Goal: Task Accomplishment & Management: Complete application form

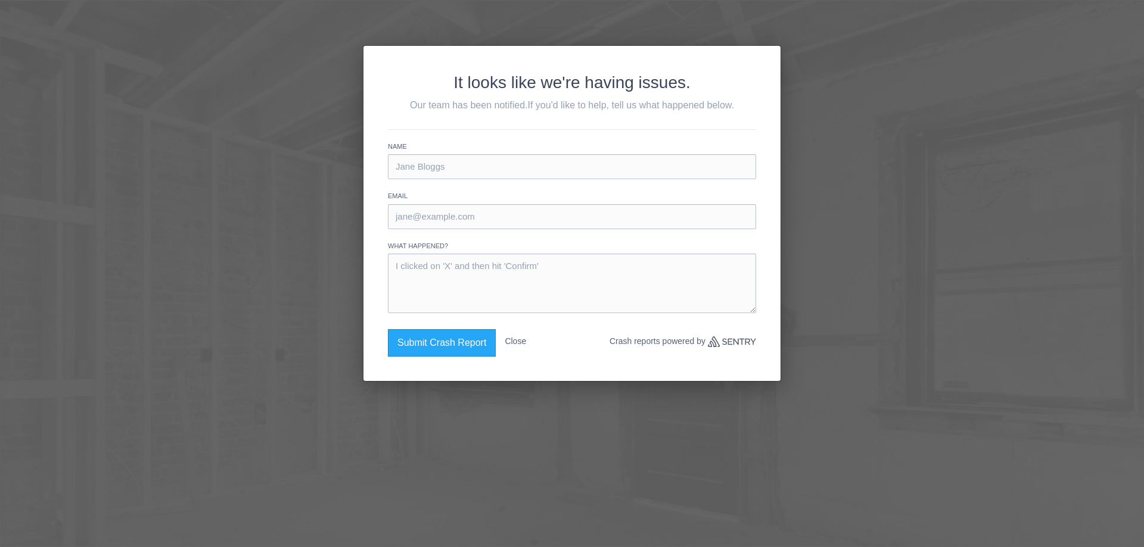
click at [518, 340] on button "Close" at bounding box center [515, 341] width 21 height 24
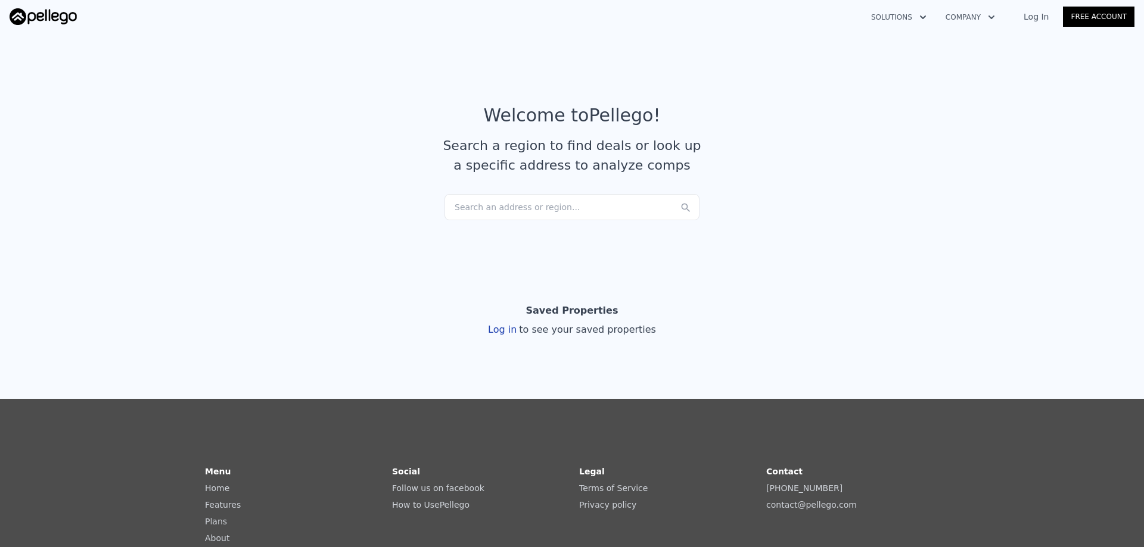
click at [534, 211] on div "Search an address or region..." at bounding box center [571, 207] width 255 height 26
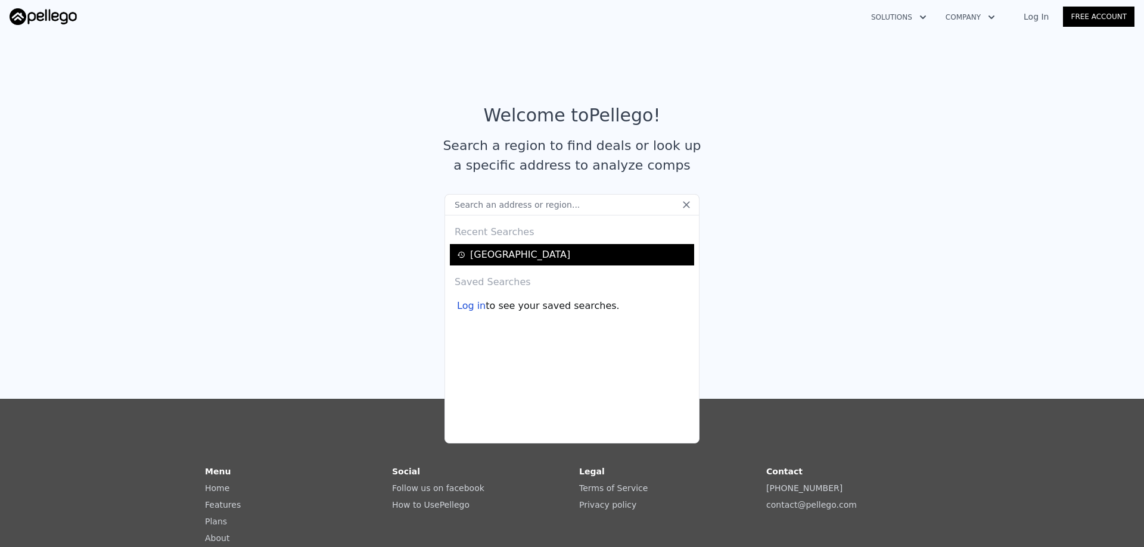
click at [506, 256] on div "[GEOGRAPHIC_DATA]" at bounding box center [574, 255] width 234 height 14
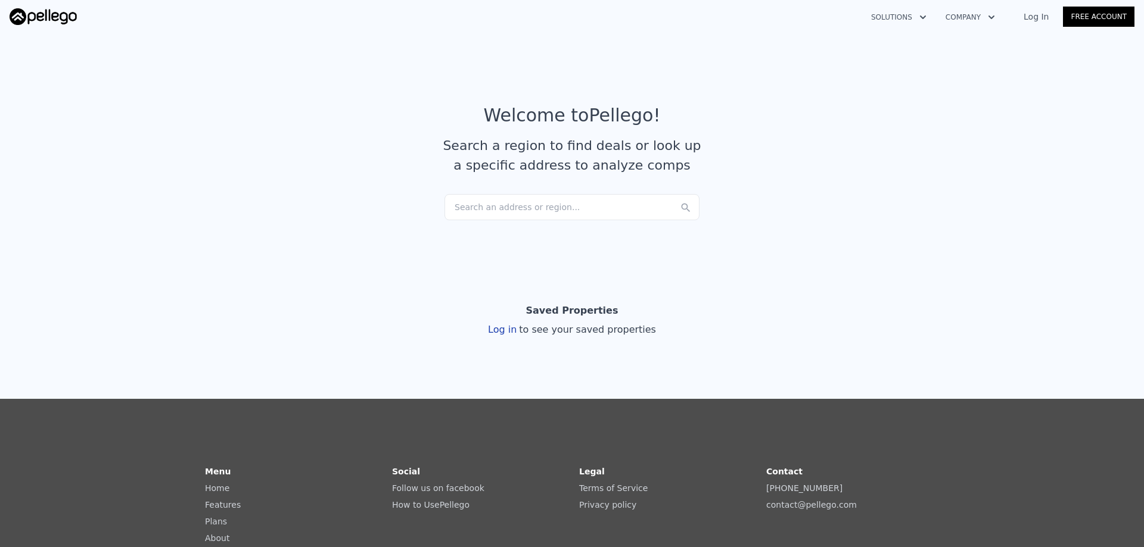
click at [1109, 14] on link "Free Account" at bounding box center [1098, 17] width 71 height 20
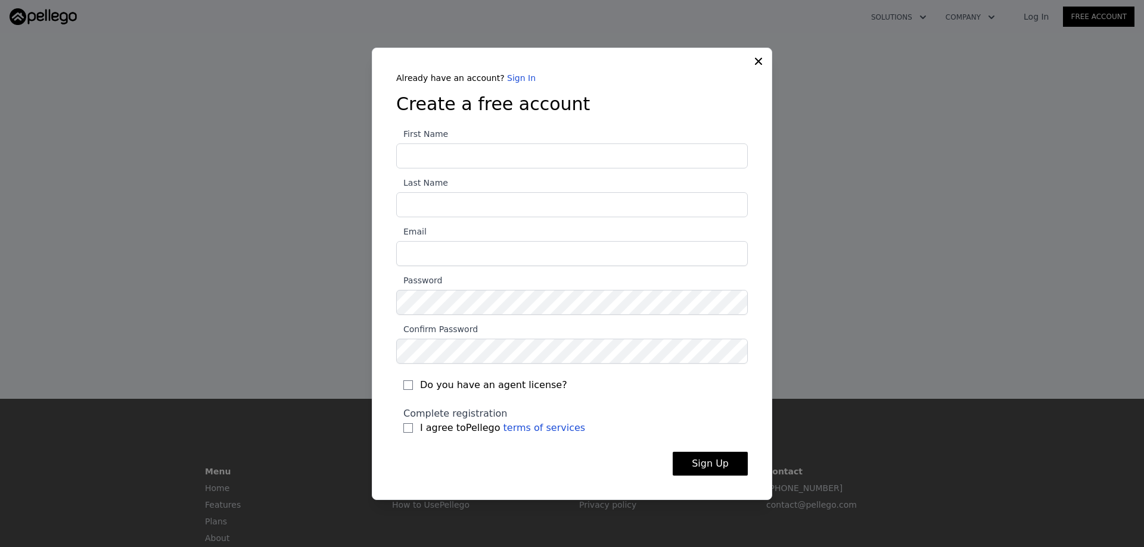
click at [441, 163] on input "First Name" at bounding box center [571, 156] width 351 height 25
type input "[PERSON_NAME]"
type input "Boylson"
type input "[EMAIL_ADDRESS][DOMAIN_NAME]"
click at [408, 430] on input "I agree to Pellego terms of services" at bounding box center [408, 429] width 10 height 10
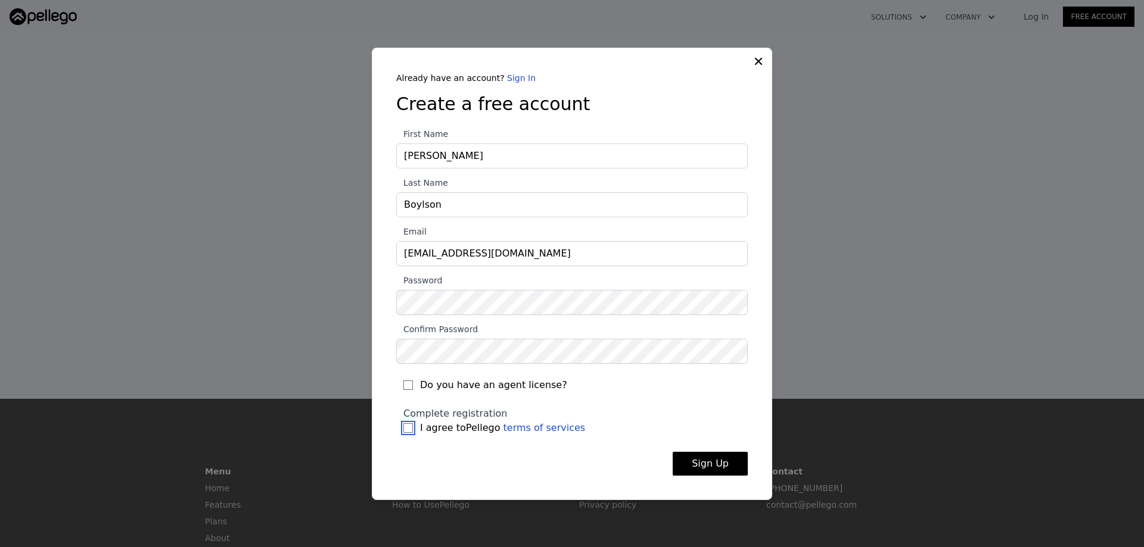
checkbox input "true"
click at [707, 462] on button "Sign Up" at bounding box center [710, 464] width 75 height 24
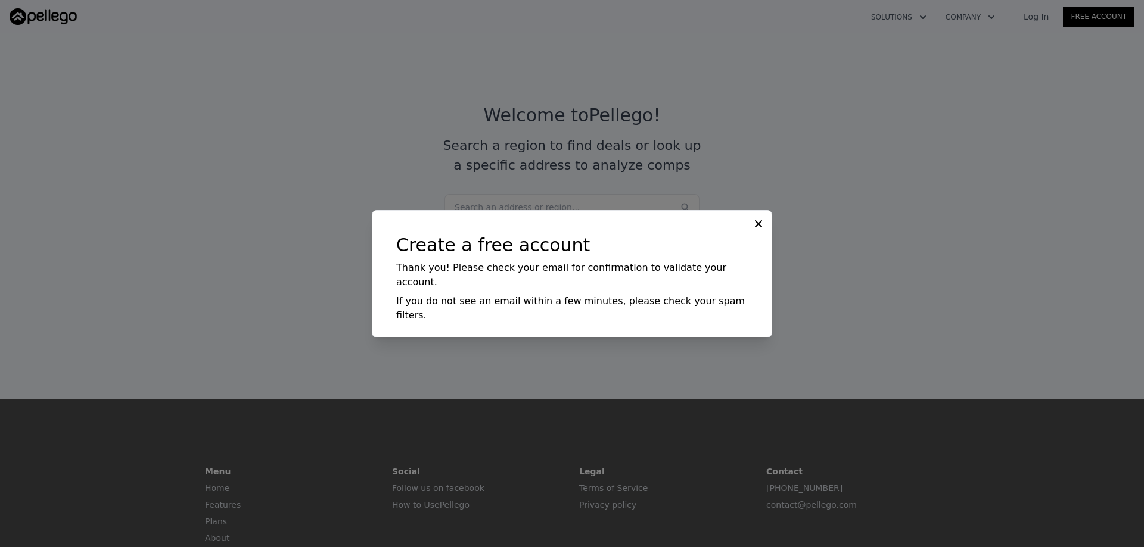
click at [757, 230] on icon at bounding box center [758, 224] width 12 height 12
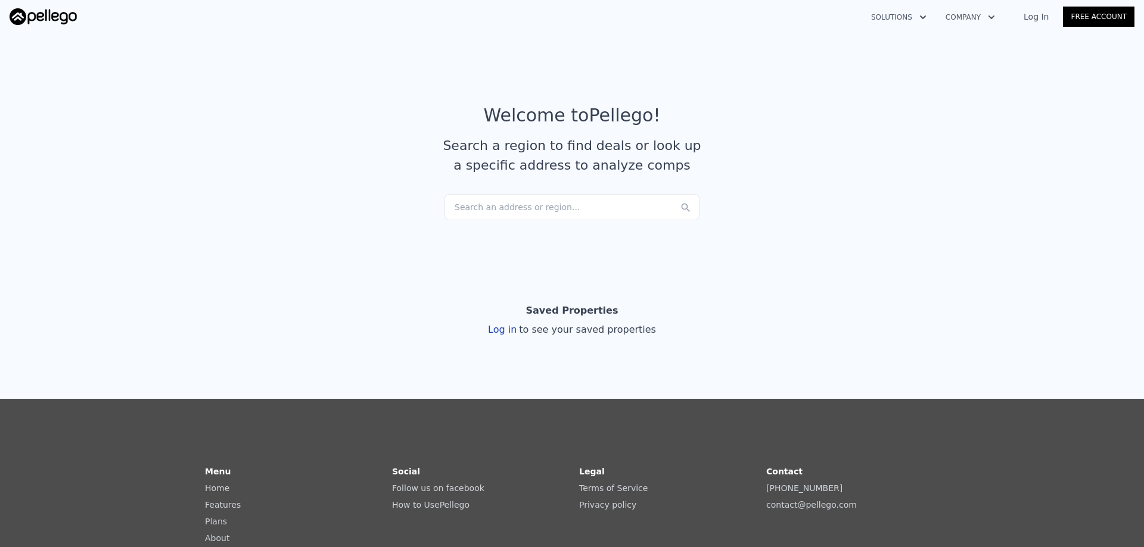
click at [1051, 14] on link "Log In" at bounding box center [1036, 17] width 54 height 12
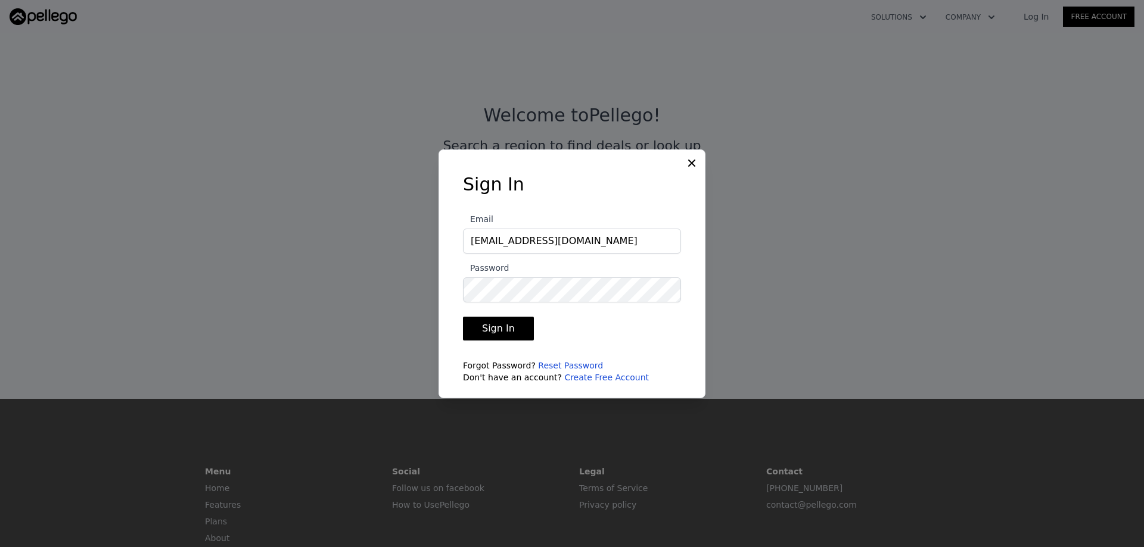
type input "[EMAIL_ADDRESS][DOMAIN_NAME]"
click at [494, 326] on button "Sign In" at bounding box center [498, 329] width 71 height 24
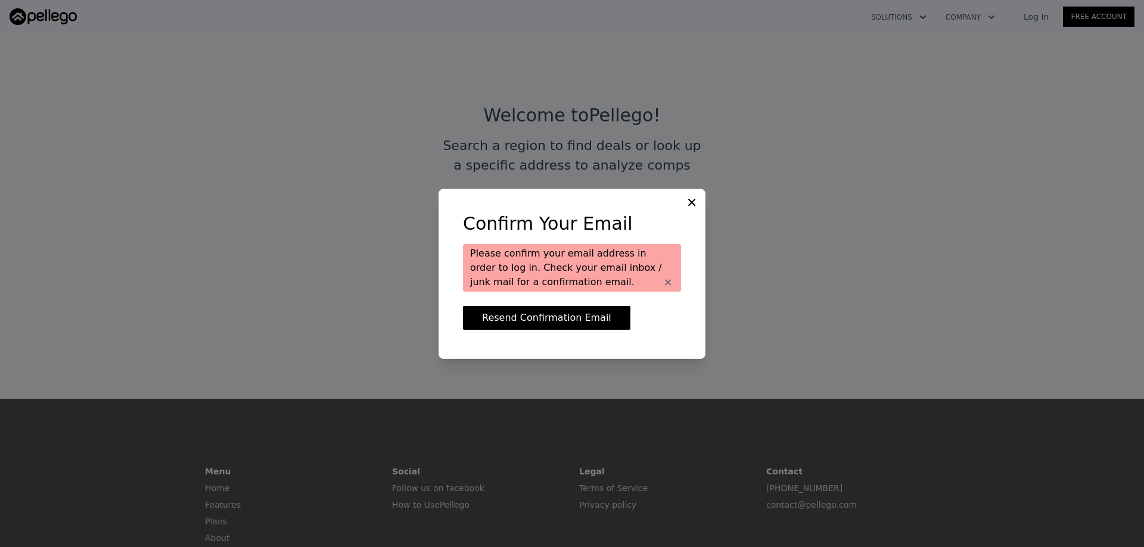
click at [690, 199] on icon at bounding box center [692, 203] width 12 height 12
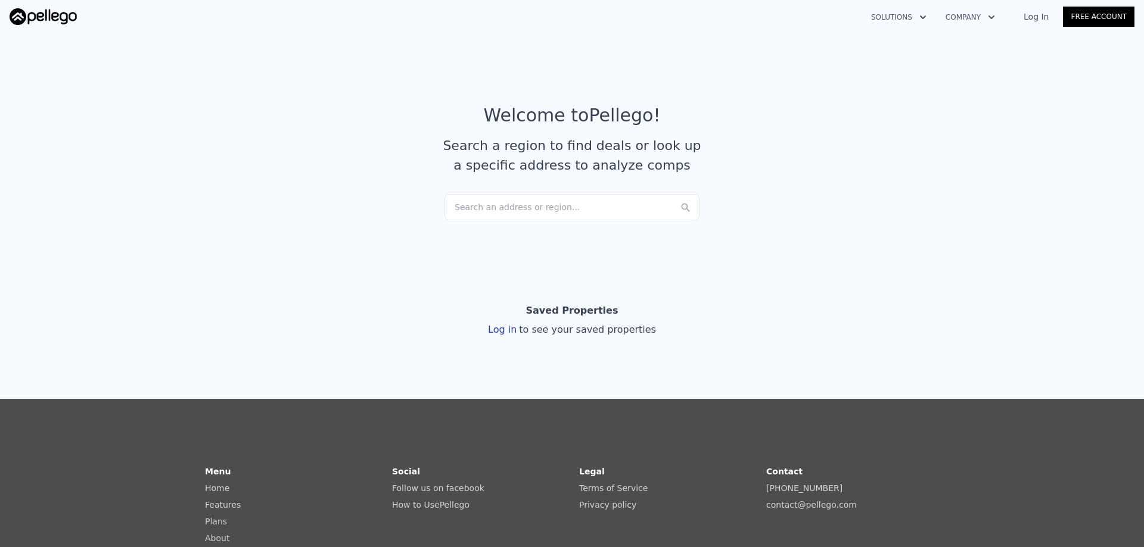
click at [1046, 18] on link "Log In" at bounding box center [1036, 17] width 54 height 12
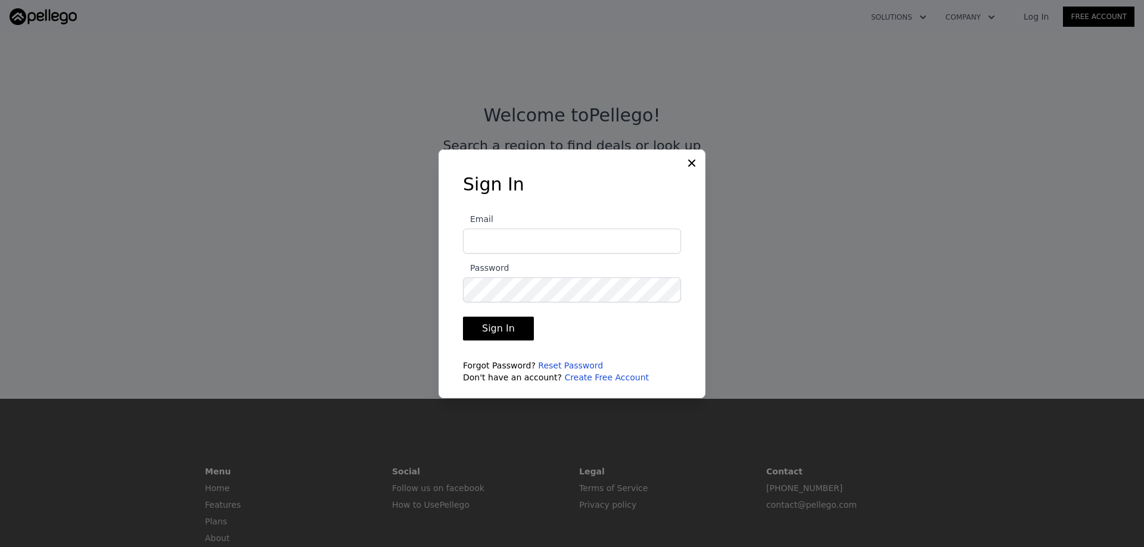
type input "[EMAIL_ADDRESS][DOMAIN_NAME]"
click at [496, 326] on button "Sign In" at bounding box center [498, 329] width 71 height 24
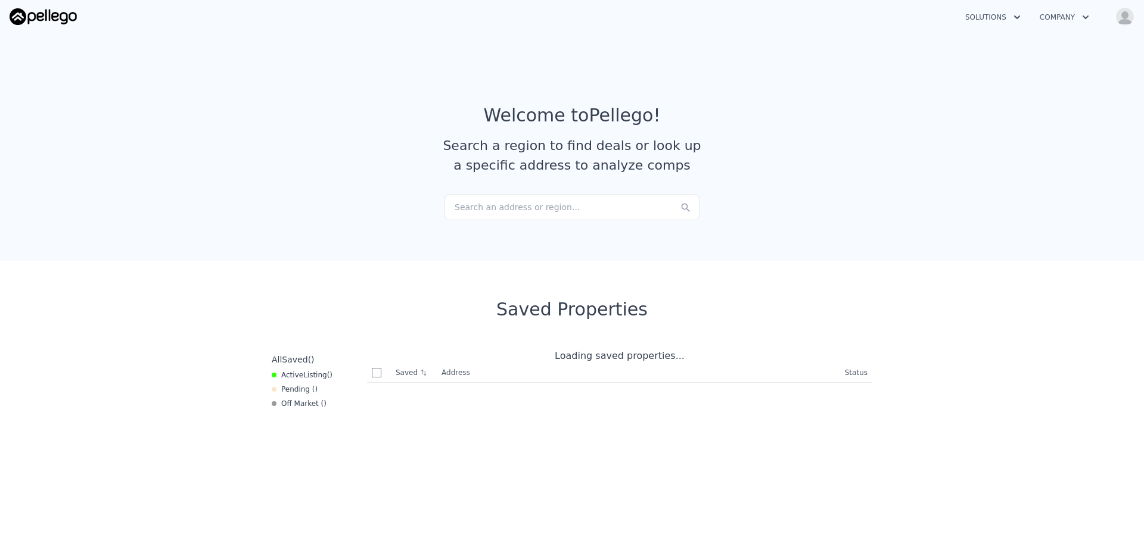
checkbox input "true"
click at [531, 206] on div "Search an address or region..." at bounding box center [571, 207] width 255 height 26
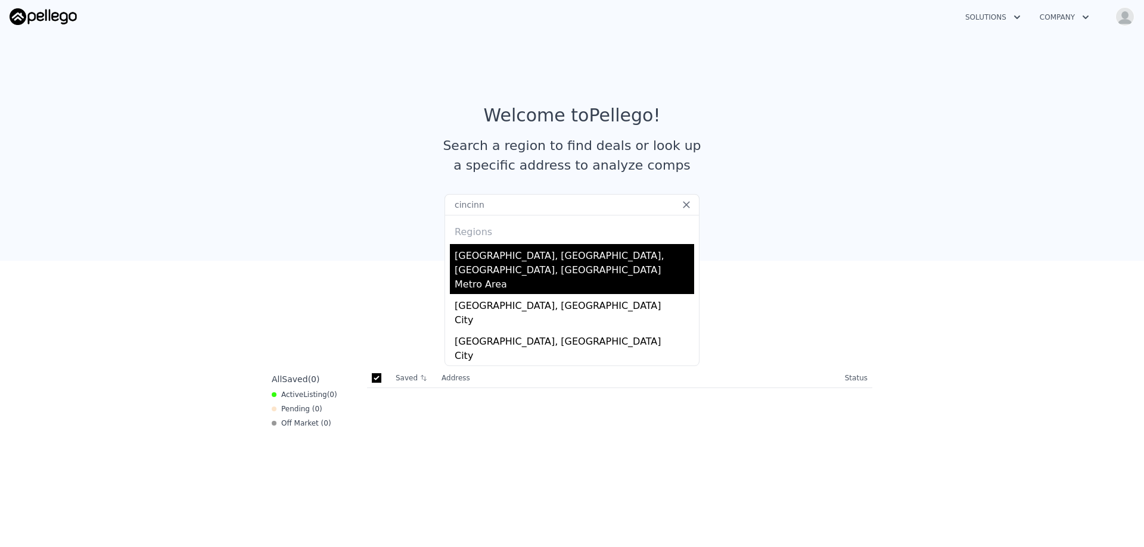
type input "cincinn"
click at [477, 250] on div "[GEOGRAPHIC_DATA], [GEOGRAPHIC_DATA], [GEOGRAPHIC_DATA], [GEOGRAPHIC_DATA]" at bounding box center [574, 260] width 239 height 33
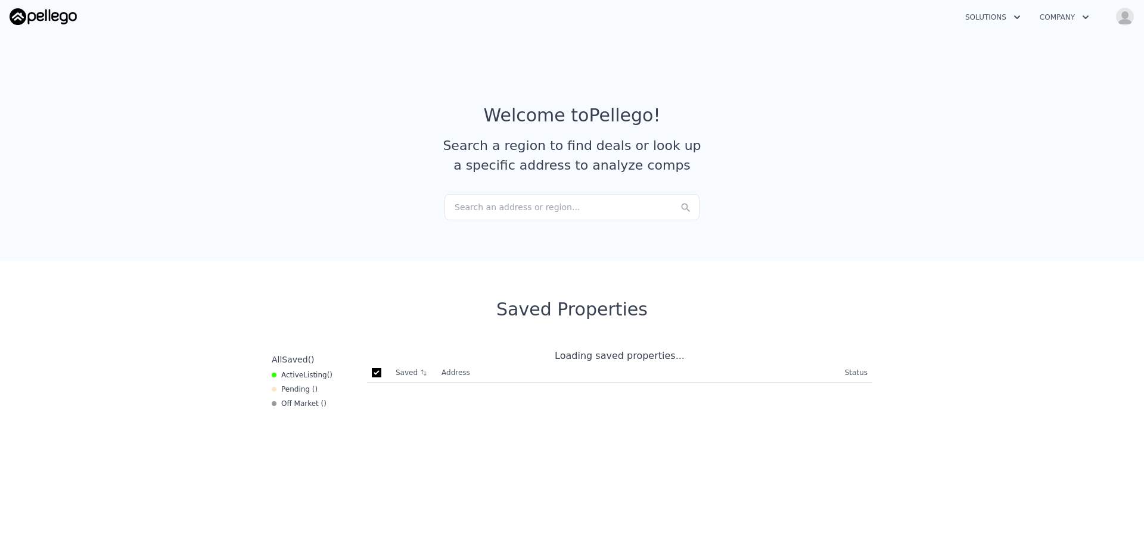
checkbox input "true"
click at [530, 200] on div "Search an address or region..." at bounding box center [571, 207] width 255 height 26
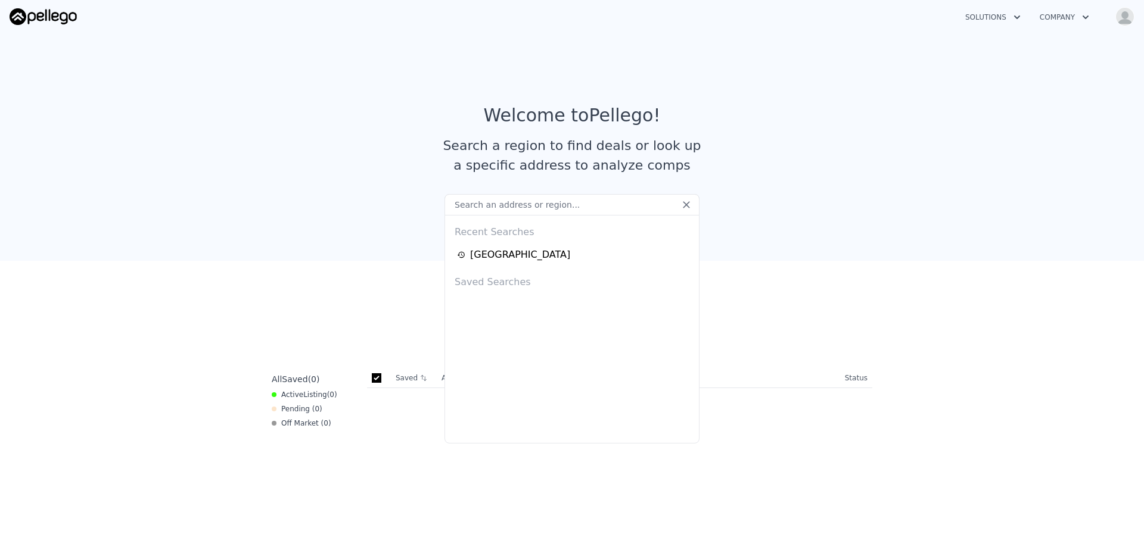
click at [529, 209] on input "text" at bounding box center [571, 204] width 255 height 21
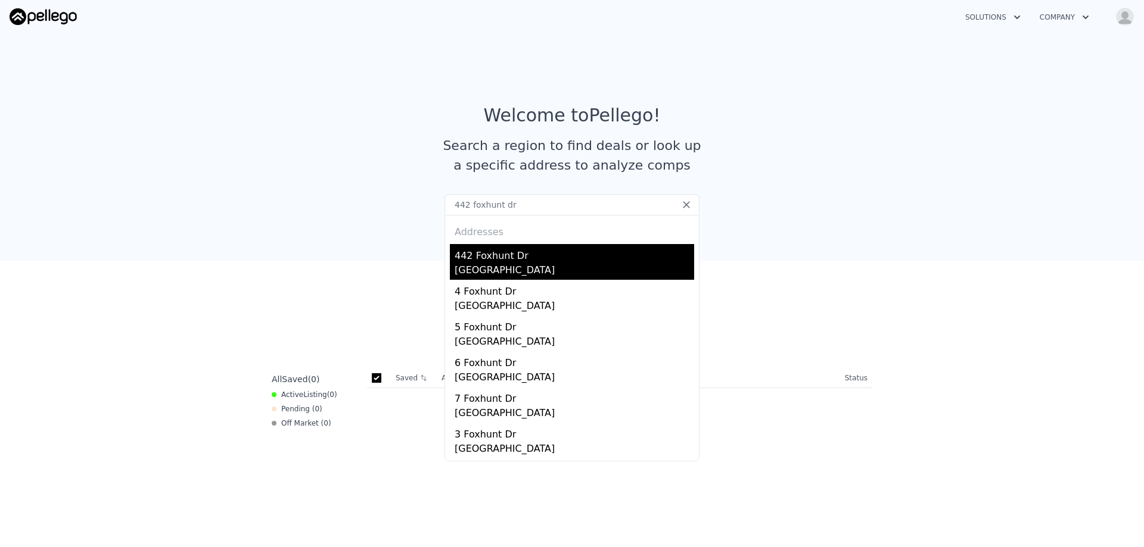
type input "442 foxhunt dr"
click at [537, 257] on div "442 Foxhunt Dr" at bounding box center [574, 253] width 239 height 19
